Goal: Book appointment/travel/reservation

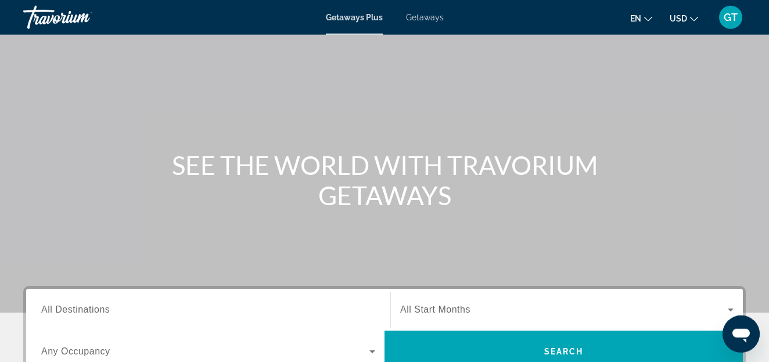
scroll to position [119, 0]
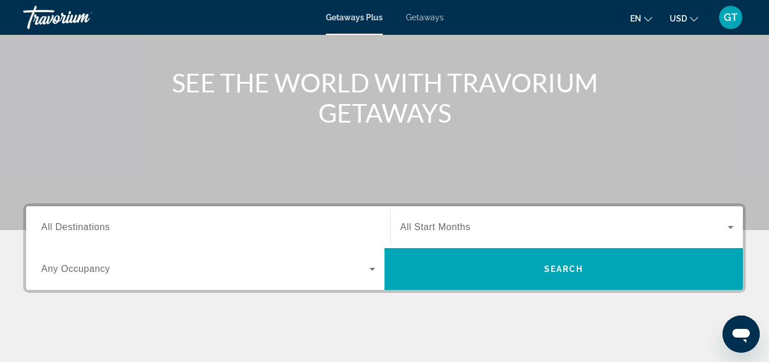
click at [130, 232] on input "Destination All Destinations" at bounding box center [208, 228] width 334 height 14
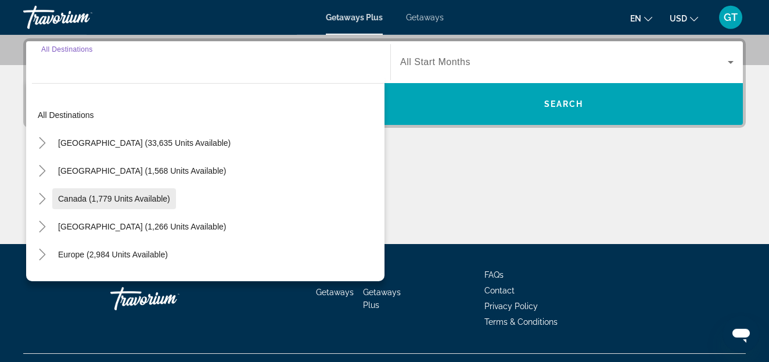
scroll to position [284, 0]
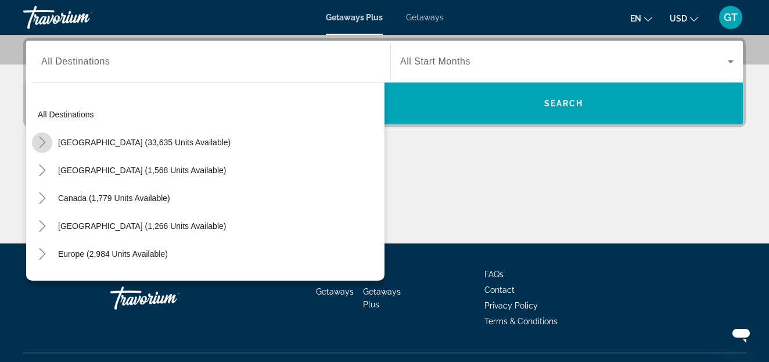
click at [44, 144] on icon "Toggle United States (33,635 units available)" at bounding box center [43, 143] width 12 height 12
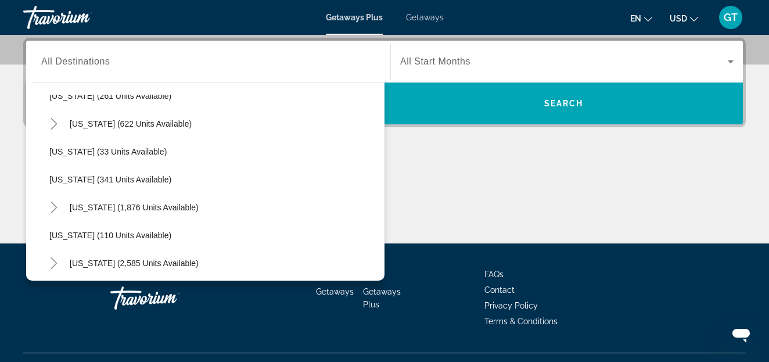
scroll to position [464, 0]
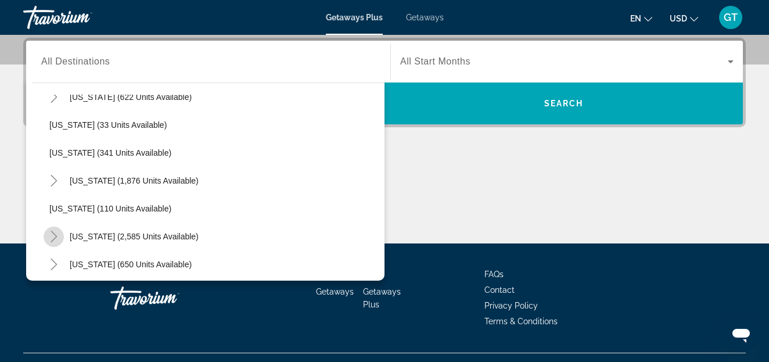
click at [55, 235] on icon "Toggle Nevada (2,585 units available)" at bounding box center [54, 237] width 12 height 12
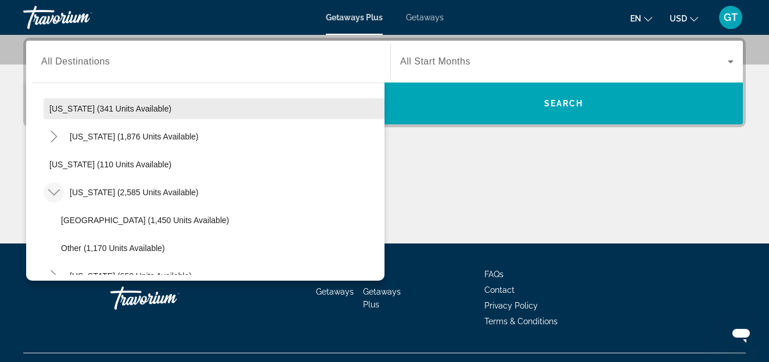
scroll to position [530, 0]
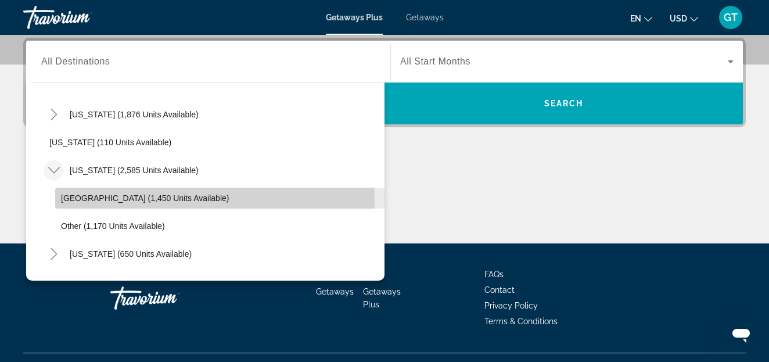
click at [88, 199] on span "[GEOGRAPHIC_DATA] (1,450 units available)" at bounding box center [145, 197] width 168 height 9
type input "**********"
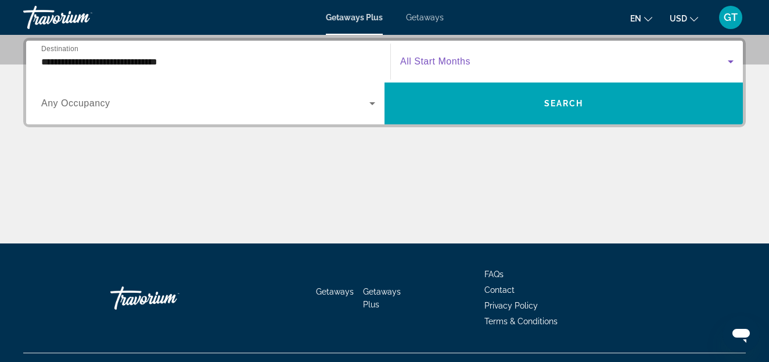
click at [730, 63] on icon "Search widget" at bounding box center [731, 62] width 14 height 14
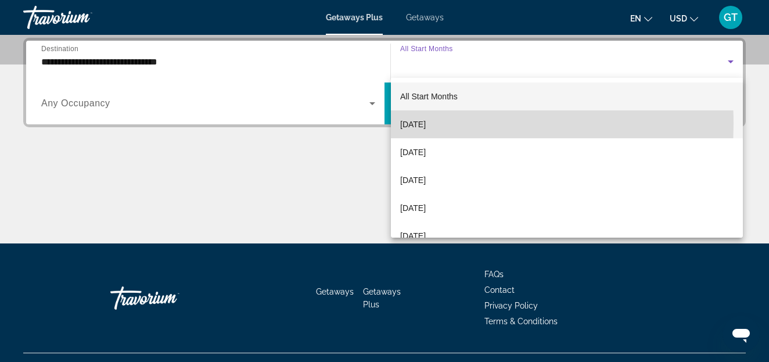
click at [426, 124] on span "[DATE]" at bounding box center [413, 124] width 26 height 14
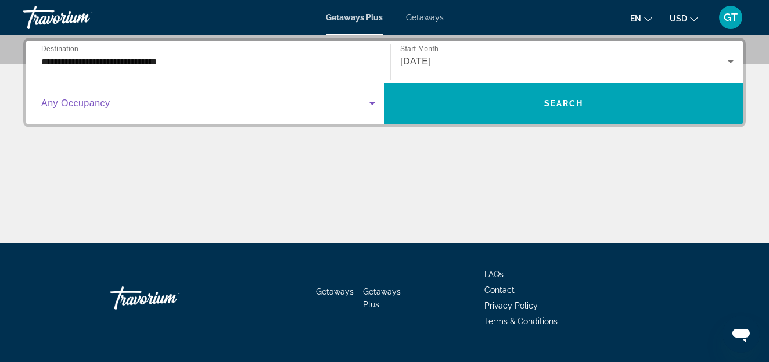
click at [372, 106] on icon "Search widget" at bounding box center [372, 103] width 14 height 14
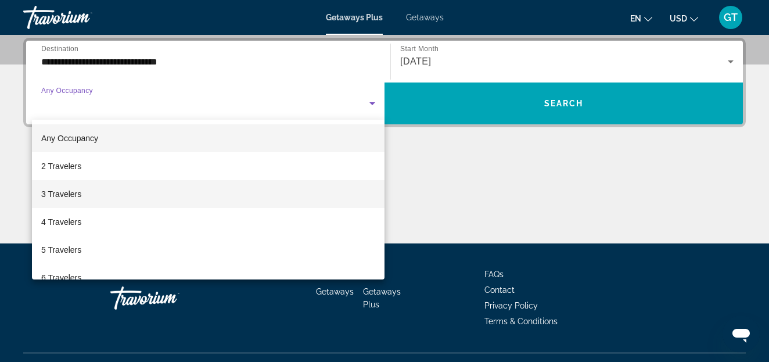
click at [62, 192] on span "3 Travelers" at bounding box center [61, 194] width 40 height 14
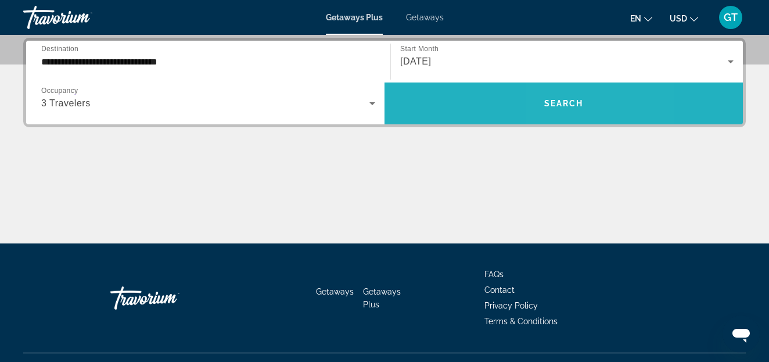
click at [561, 102] on span "Search" at bounding box center [564, 103] width 40 height 9
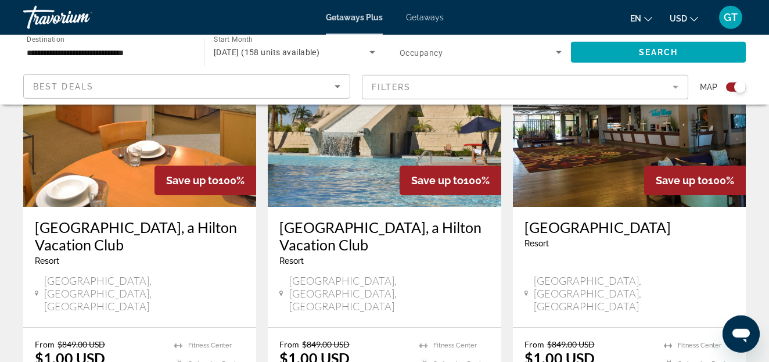
scroll to position [1007, 0]
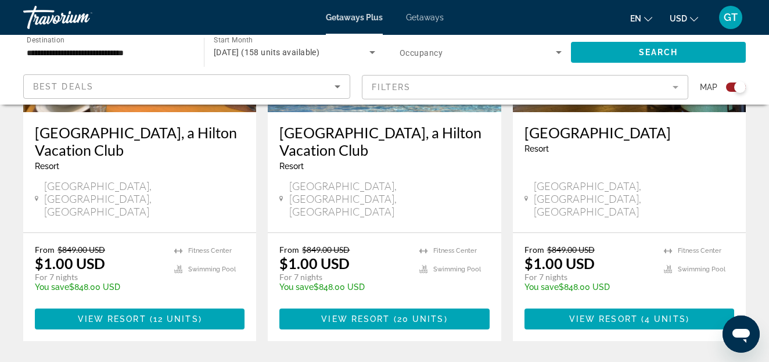
click at [274, 274] on div "Save up to 100% [GEOGRAPHIC_DATA] [GEOGRAPHIC_DATA] - 3 Nights Resort - This is…" at bounding box center [384, 356] width 734 height 1770
click at [766, 242] on div "← Move left → Move right ↑ Move up ↓ Move down + Zoom in - Zoom out Home Jump l…" at bounding box center [384, 172] width 769 height 2182
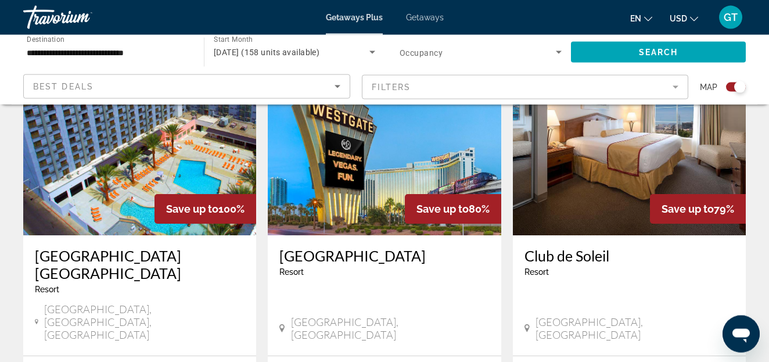
scroll to position [1805, 0]
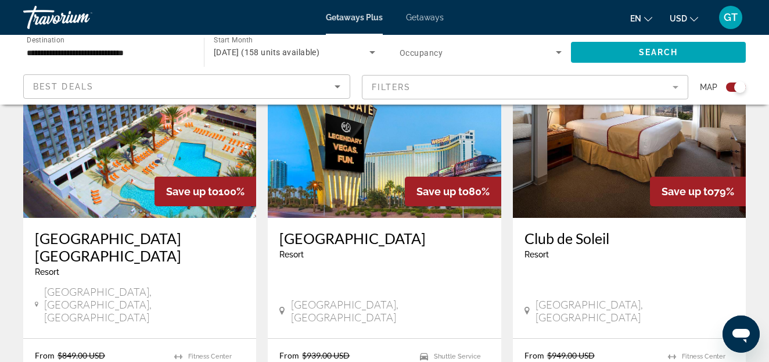
click at [180, 56] on input "**********" at bounding box center [108, 53] width 162 height 14
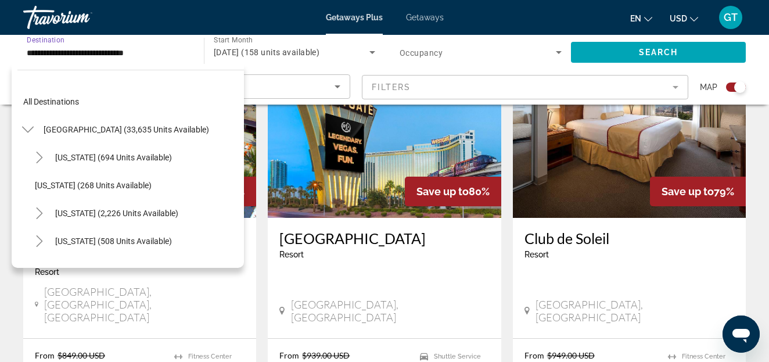
scroll to position [543, 0]
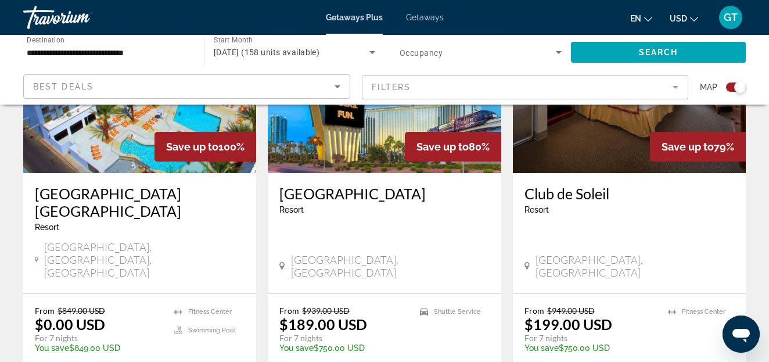
scroll to position [1864, 0]
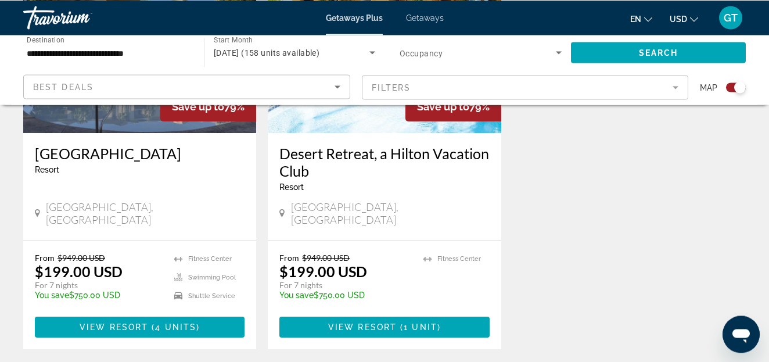
scroll to position [593, 0]
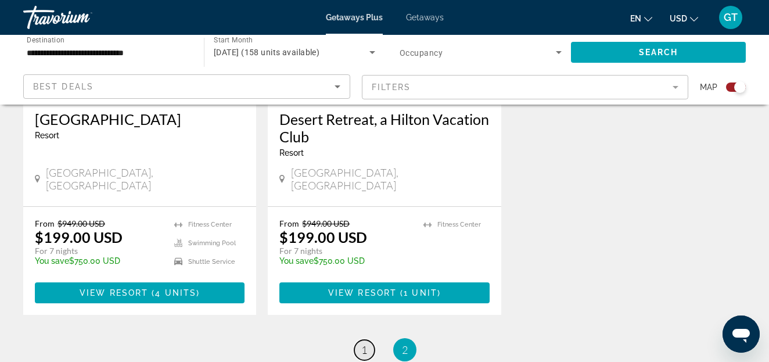
click at [364, 343] on span "1" at bounding box center [364, 349] width 6 height 13
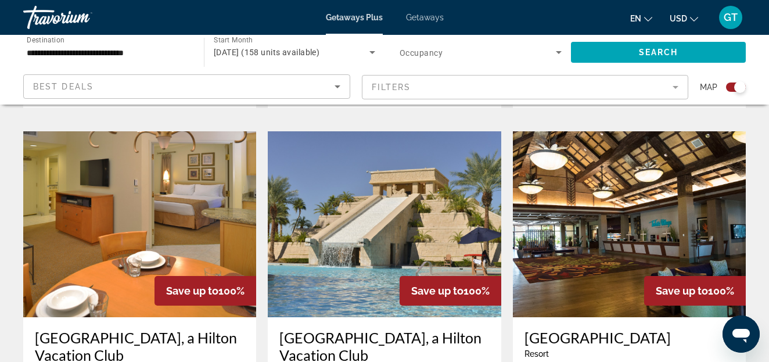
scroll to position [889, 0]
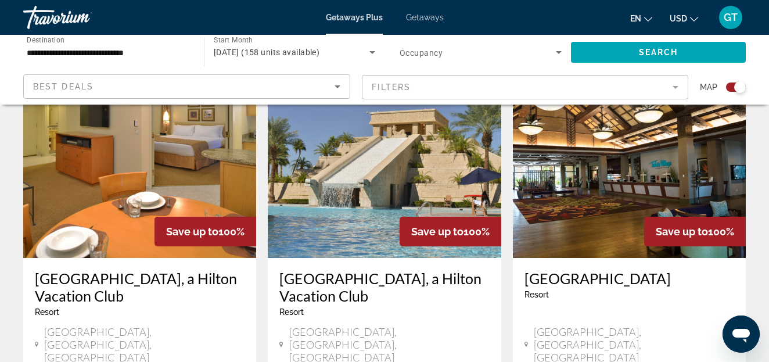
click at [384, 168] on img "Main content" at bounding box center [384, 165] width 233 height 186
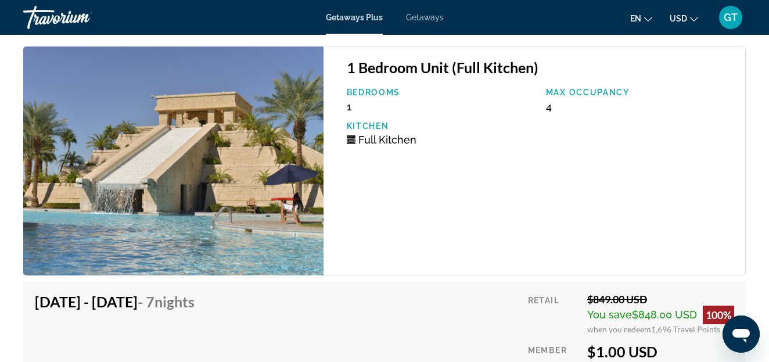
scroll to position [2015, 0]
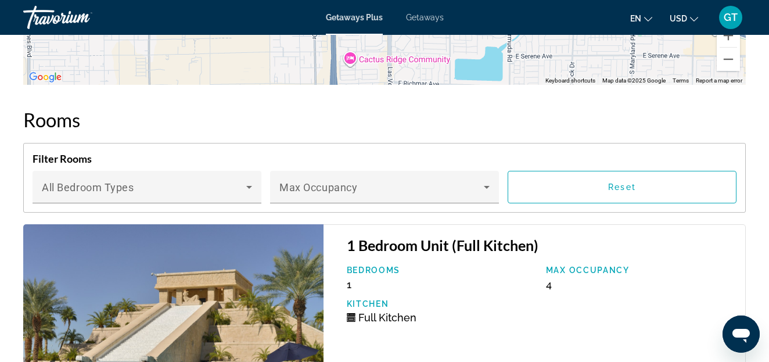
click at [259, 114] on h2 "Rooms" at bounding box center [384, 119] width 723 height 23
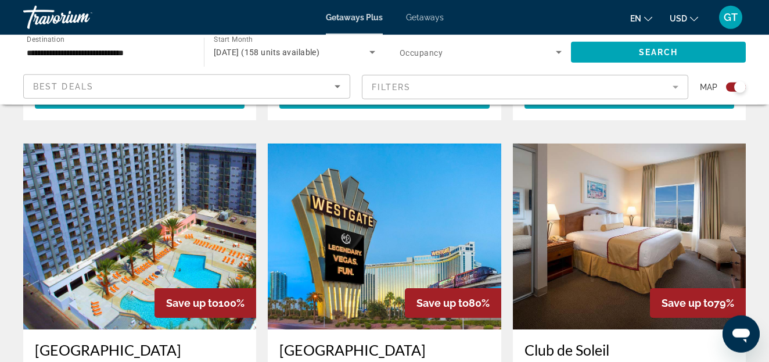
scroll to position [1719, 0]
